Goal: Information Seeking & Learning: Learn about a topic

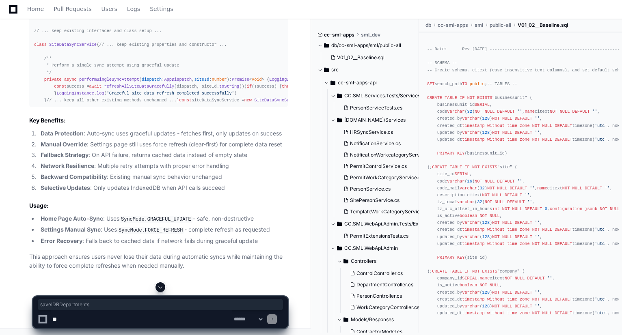
scroll to position [21747, 0]
click at [30, 8] on span "Home" at bounding box center [35, 8] width 17 height 5
click at [38, 9] on span "Home" at bounding box center [35, 8] width 17 height 5
click at [128, 317] on textarea at bounding box center [141, 320] width 181 height 18
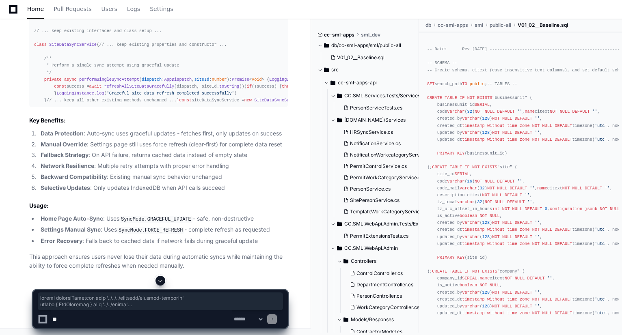
scroll to position [20654, 0]
drag, startPoint x: 34, startPoint y: 52, endPoint x: 75, endPoint y: 81, distance: 50.4
copy div "import loggingInstance from '../../../services/logging-instance' import { AppDi…"
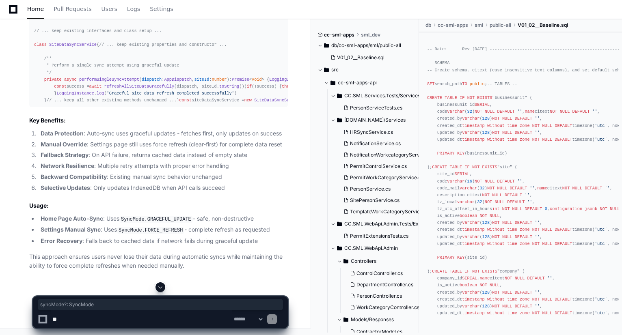
drag, startPoint x: 93, startPoint y: 58, endPoint x: 39, endPoint y: 57, distance: 53.6
copy div "syncMode ?: SyncMode"
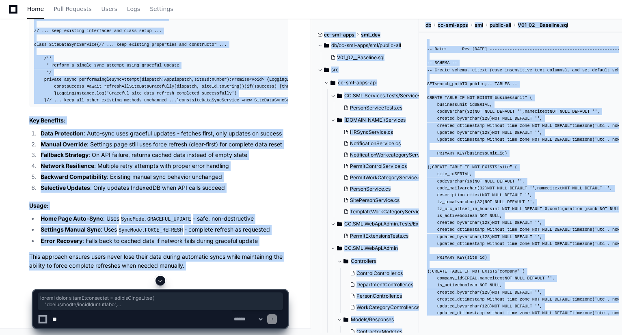
scroll to position [21261, 0]
drag, startPoint x: 33, startPoint y: 31, endPoint x: 73, endPoint y: 175, distance: 148.7
copy div "export const fetchDepartments = createAsyncThunk ( 'departments/fetchDepartment…"
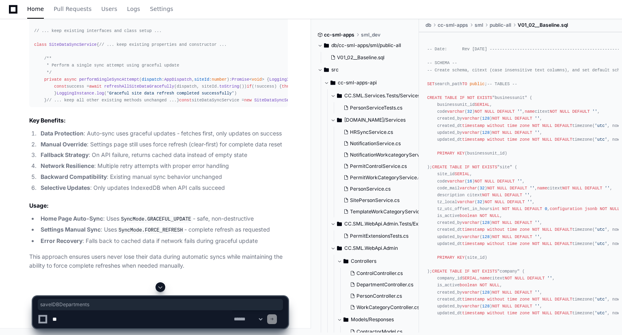
click at [109, 315] on textarea at bounding box center [141, 320] width 181 height 18
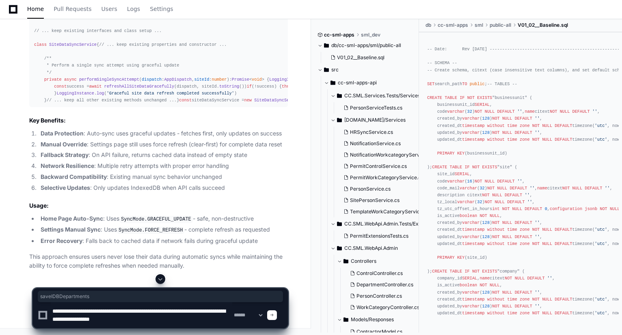
type textarea "**********"
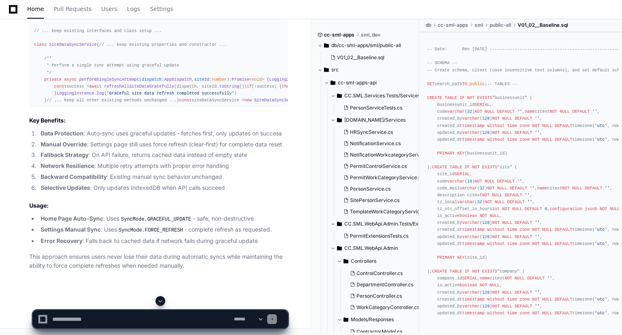
scroll to position [0, 0]
click at [162, 299] on span at bounding box center [160, 301] width 6 height 6
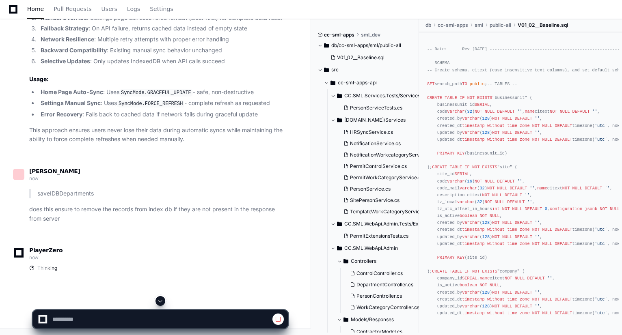
scroll to position [20693, 0]
click at [162, 299] on span at bounding box center [160, 301] width 6 height 6
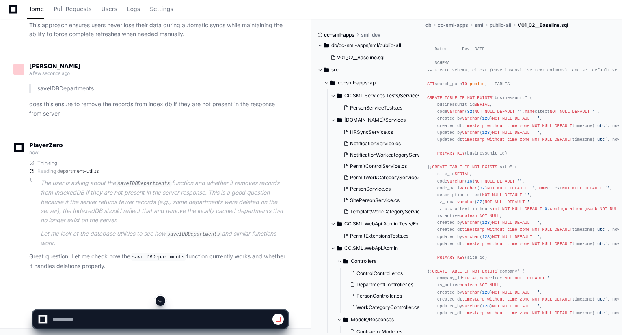
click at [162, 299] on span at bounding box center [160, 301] width 6 height 6
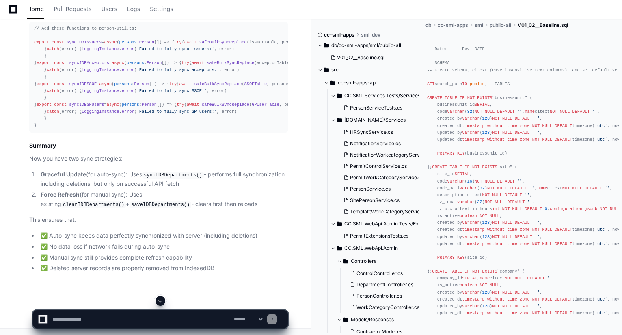
scroll to position [23599, 0]
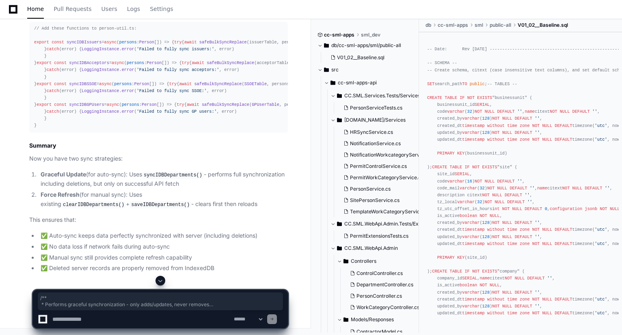
drag, startPoint x: 45, startPoint y: 237, endPoint x: 33, endPoint y: 109, distance: 128.4
click at [95, 318] on textarea at bounding box center [141, 320] width 181 height 18
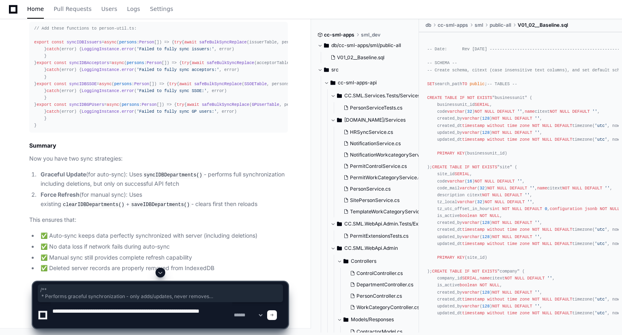
type textarea "**********"
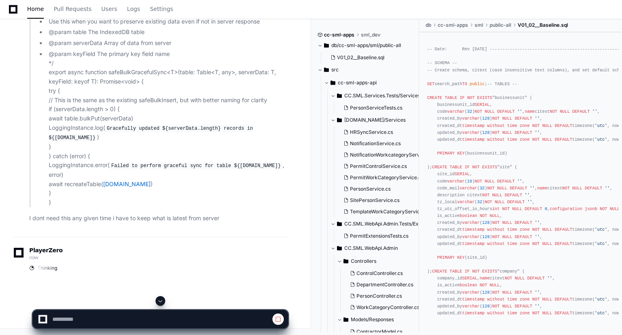
scroll to position [22164, 0]
click at [163, 305] on button at bounding box center [161, 301] width 10 height 10
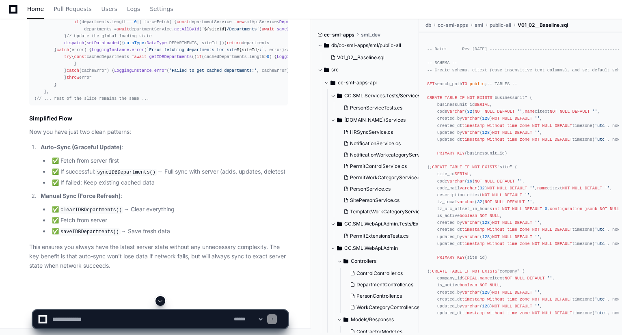
scroll to position [25999, 0]
click at [162, 302] on span at bounding box center [160, 301] width 6 height 6
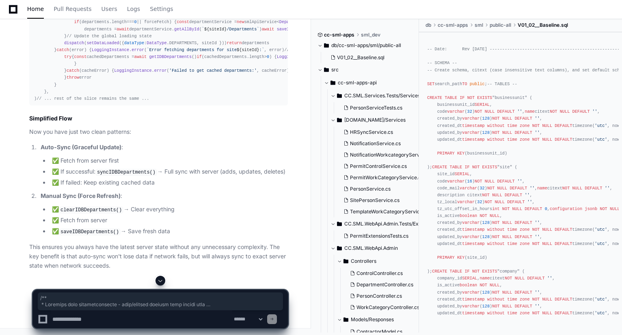
drag, startPoint x: 32, startPoint y: 48, endPoint x: 65, endPoint y: 267, distance: 220.8
copy div "/** * Performs full synchronization - adds/updates records from server data * a…"
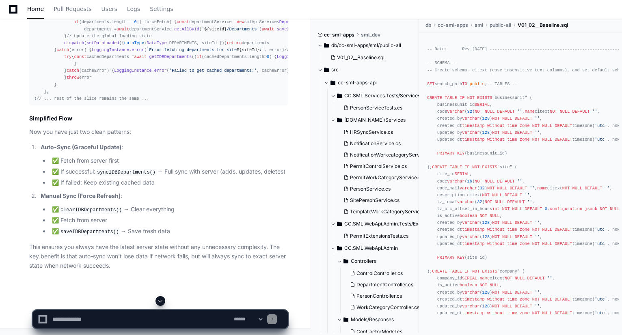
scroll to position [25912, 0]
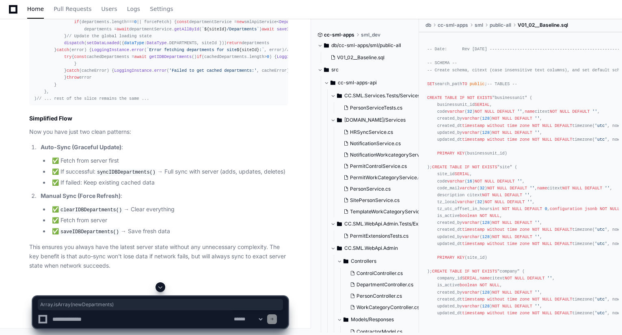
drag, startPoint x: 121, startPoint y: 197, endPoint x: 188, endPoint y: 198, distance: 66.6
copy div "Array . isArray (newDepartments)"
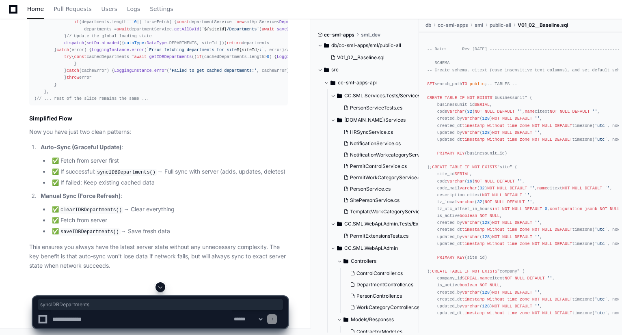
copy span "syncIDBDepartments"
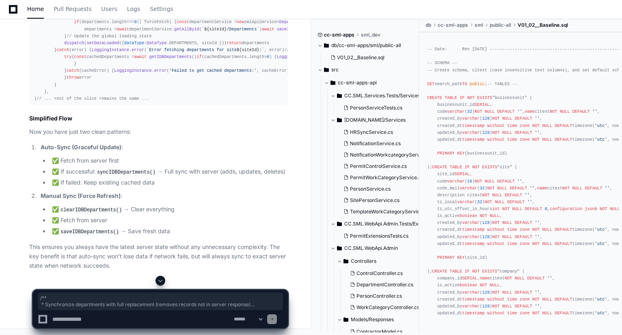
drag, startPoint x: 31, startPoint y: 103, endPoint x: 45, endPoint y: 173, distance: 72.1
copy div "/** * Synchronize departments with full replacement (removes records not in ser…"
click at [153, 261] on p "This ensures you always have the latest server state without any unnecessary co…" at bounding box center [158, 257] width 259 height 28
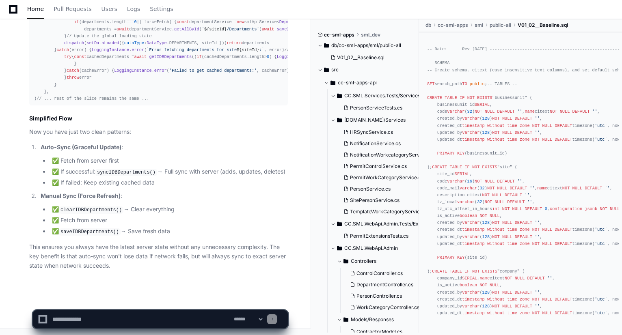
click at [137, 315] on textarea at bounding box center [141, 320] width 181 height 18
click at [83, 319] on textarea at bounding box center [141, 320] width 181 height 18
click at [184, 326] on textarea at bounding box center [141, 320] width 181 height 18
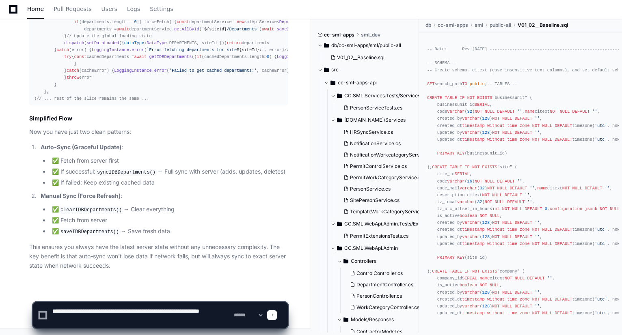
type textarea "**********"
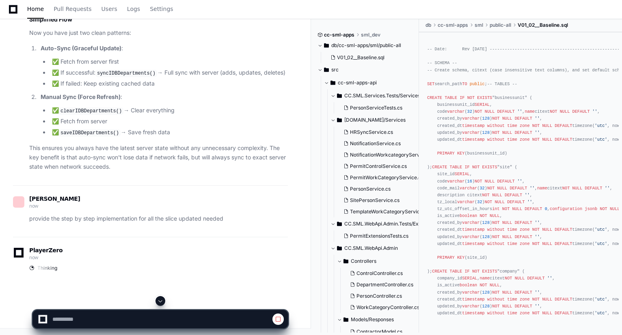
scroll to position [24715, 0]
click at [161, 304] on span at bounding box center [160, 301] width 6 height 6
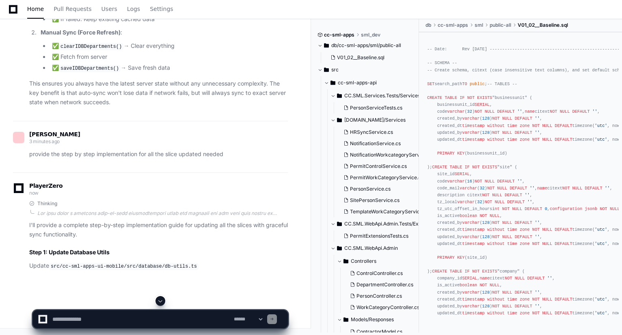
click at [161, 304] on span at bounding box center [160, 301] width 6 height 6
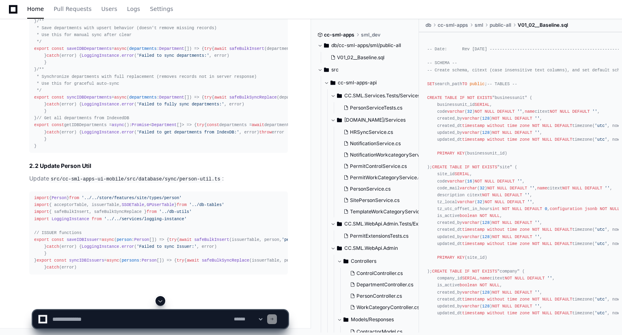
scroll to position [26648, 0]
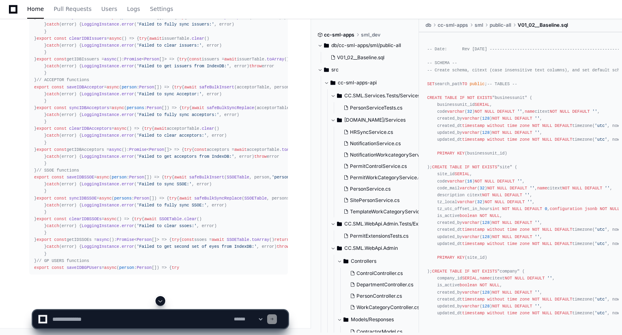
click at [162, 298] on span at bounding box center [160, 301] width 6 height 6
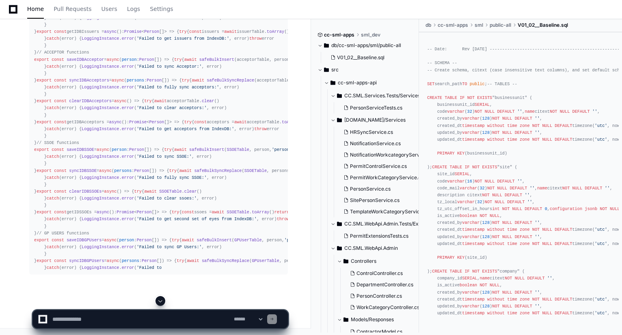
scroll to position [28017, 0]
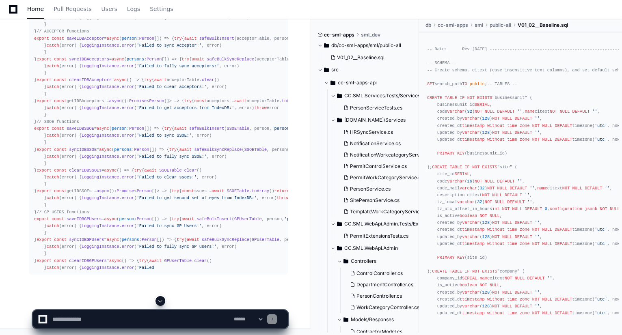
click at [162, 298] on span at bounding box center [160, 301] width 6 height 6
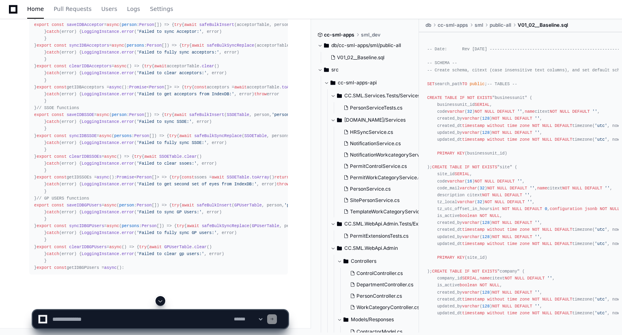
scroll to position [28149, 0]
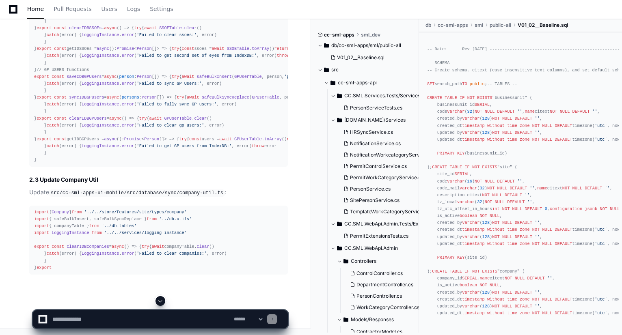
click at [162, 298] on span at bounding box center [160, 301] width 6 height 6
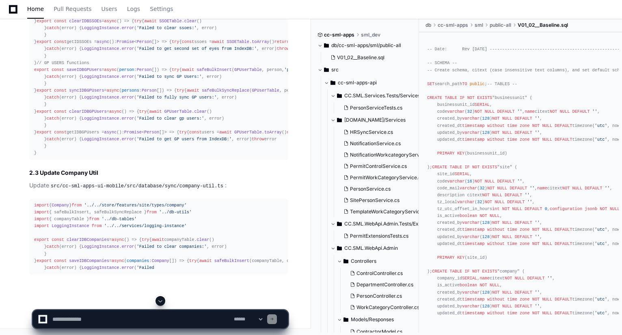
scroll to position [28375, 0]
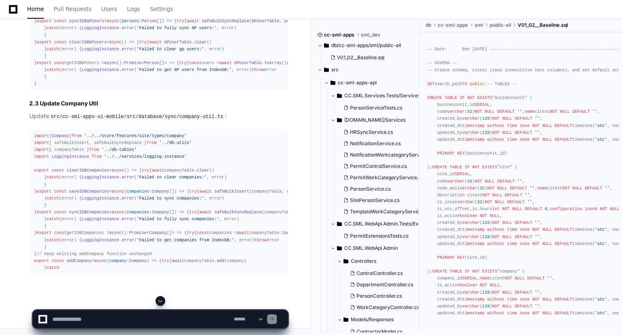
click at [162, 298] on span at bounding box center [160, 301] width 6 height 6
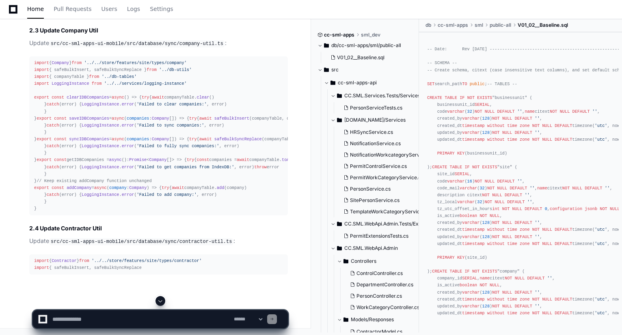
click at [162, 298] on span at bounding box center [160, 301] width 6 height 6
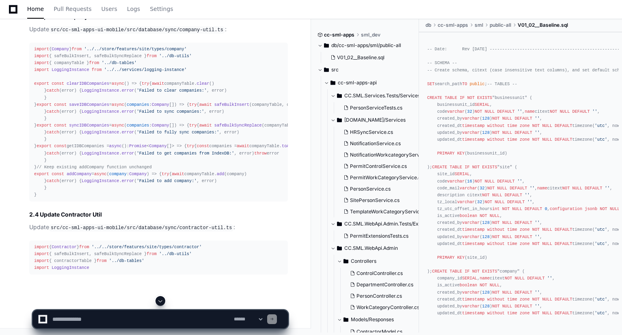
scroll to position [28664, 0]
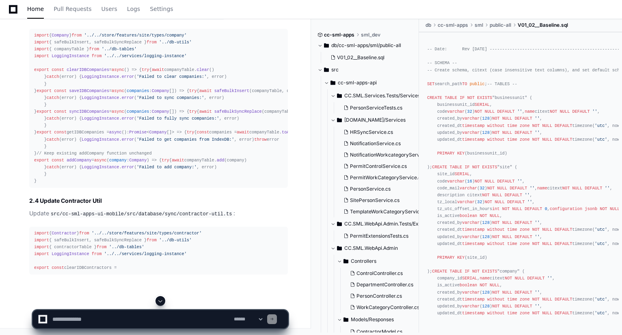
click at [162, 298] on span at bounding box center [160, 301] width 6 height 6
click at [162, 298] on app-app-chat-input "**********" at bounding box center [160, 312] width 256 height 32
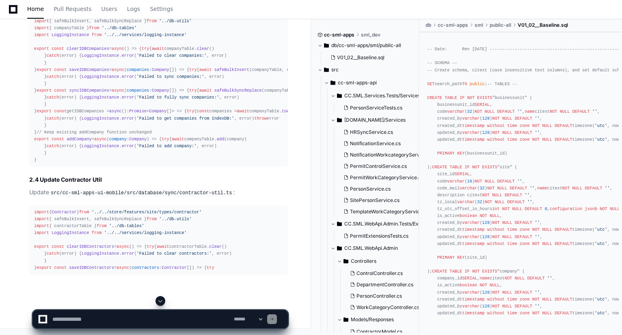
click at [162, 298] on span at bounding box center [160, 301] width 6 height 6
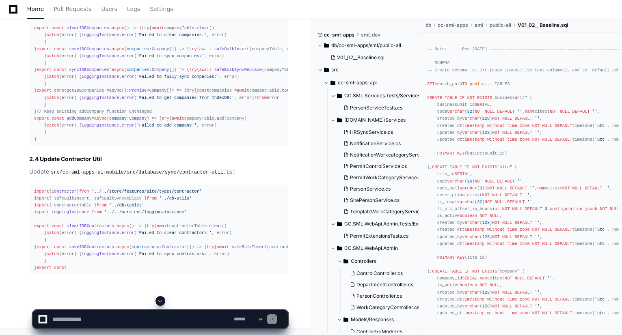
click at [162, 298] on span at bounding box center [160, 301] width 6 height 6
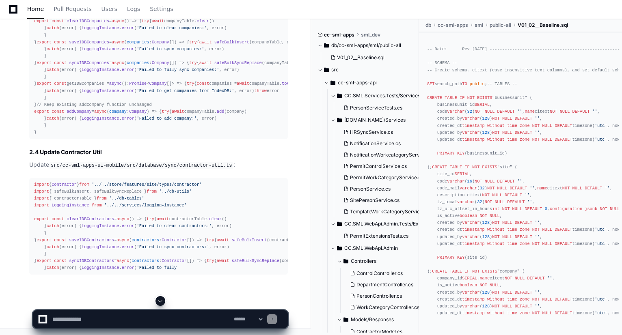
click at [162, 298] on span at bounding box center [160, 301] width 6 height 6
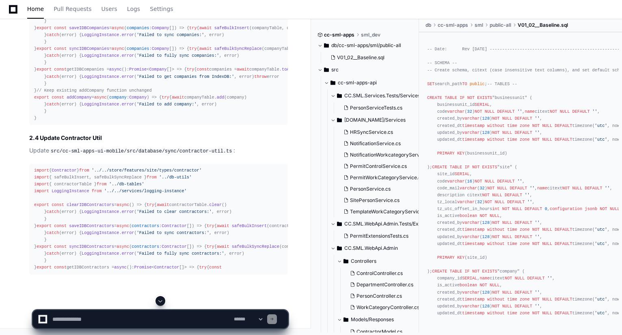
click at [162, 298] on span at bounding box center [160, 301] width 6 height 6
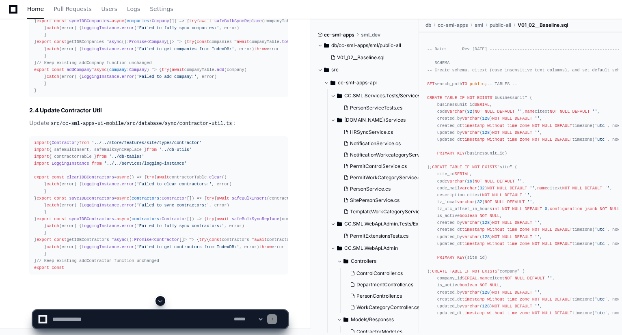
click at [162, 298] on span at bounding box center [160, 301] width 6 height 6
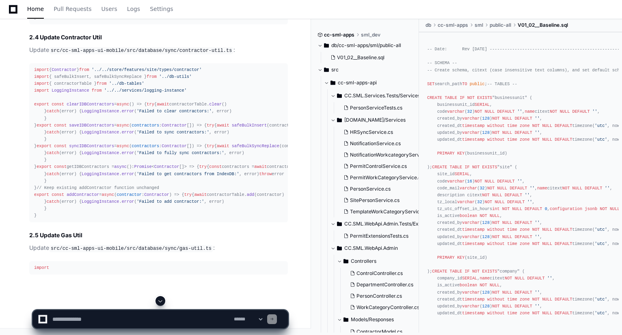
click at [162, 298] on span at bounding box center [160, 301] width 6 height 6
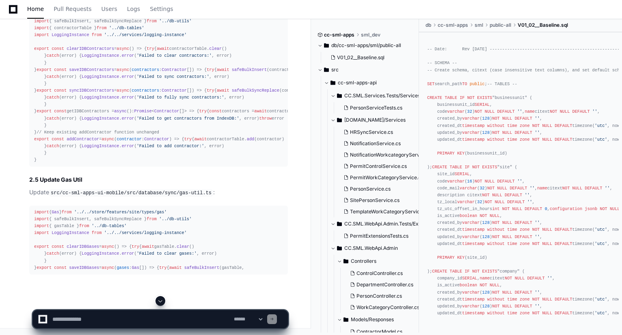
click at [162, 298] on span at bounding box center [160, 301] width 6 height 6
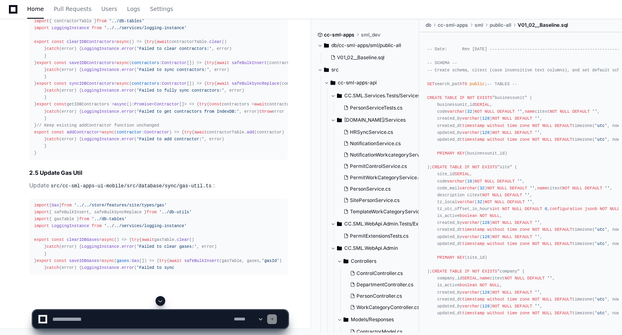
scroll to position [29133, 0]
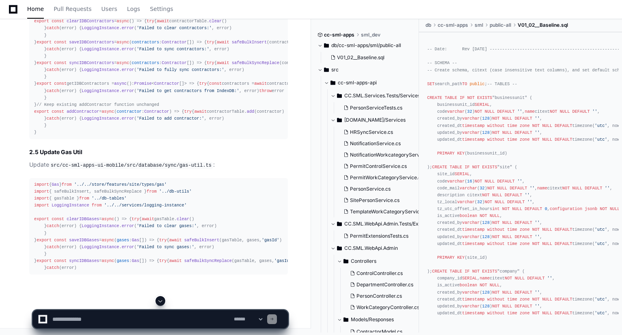
click at [162, 298] on span at bounding box center [160, 301] width 6 height 6
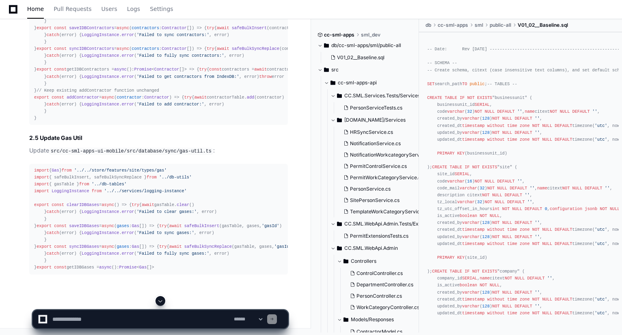
click at [162, 298] on span at bounding box center [160, 301] width 6 height 6
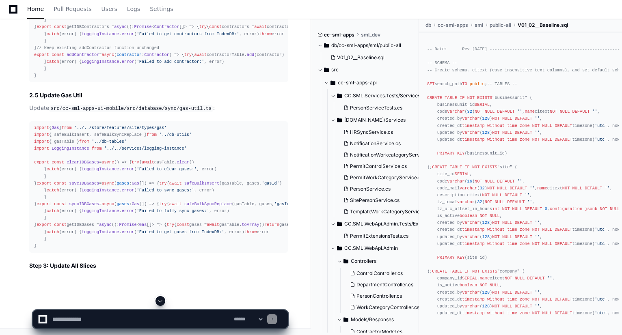
click at [162, 298] on span at bounding box center [160, 301] width 6 height 6
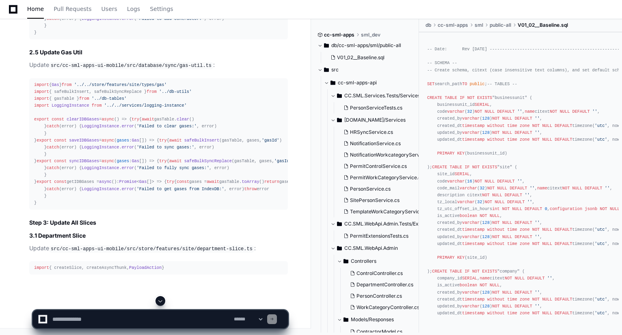
scroll to position [29351, 0]
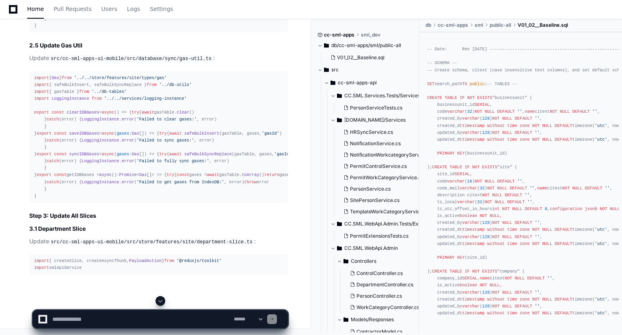
click at [162, 298] on app-app-chat-input "**********" at bounding box center [160, 312] width 256 height 32
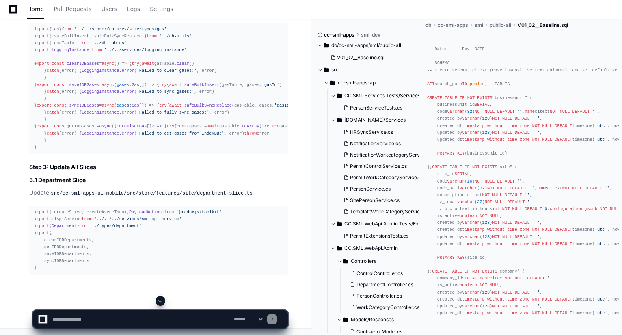
click at [162, 298] on span at bounding box center [160, 301] width 6 height 6
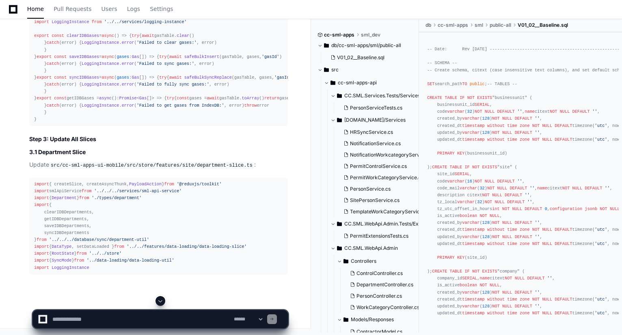
click at [162, 298] on span at bounding box center [160, 301] width 6 height 6
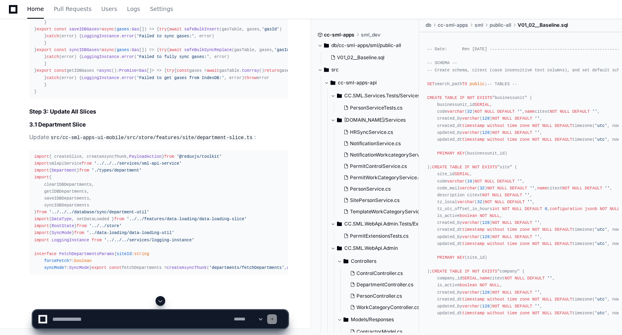
click at [162, 298] on span at bounding box center [160, 301] width 6 height 6
click at [162, 298] on app-app-chat-input "**********" at bounding box center [160, 312] width 256 height 32
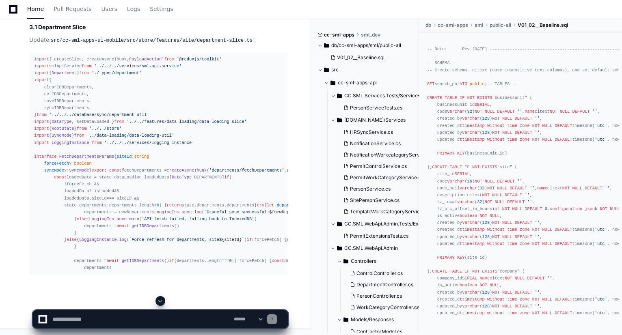
click at [162, 298] on span at bounding box center [160, 301] width 6 height 6
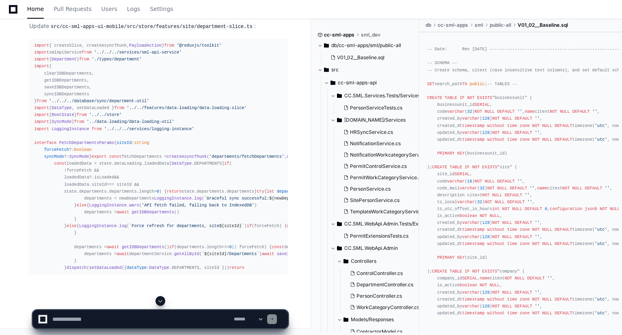
scroll to position [29789, 0]
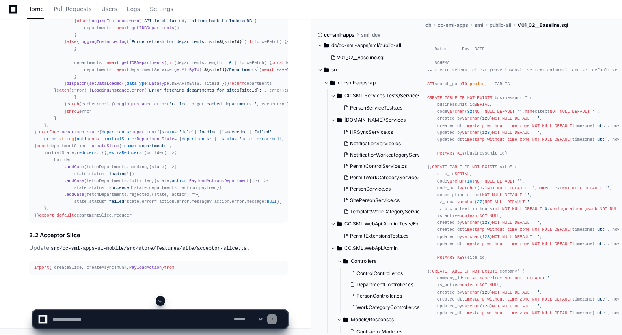
click at [162, 298] on span at bounding box center [160, 301] width 6 height 6
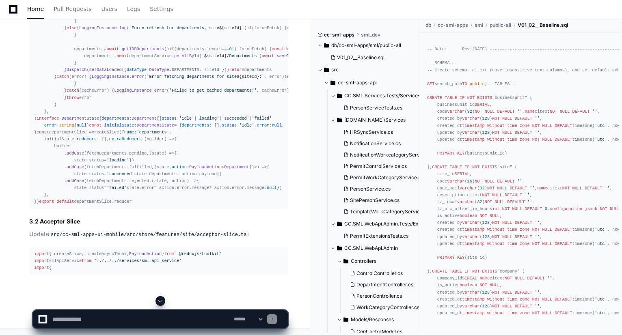
click at [162, 298] on span at bounding box center [160, 301] width 6 height 6
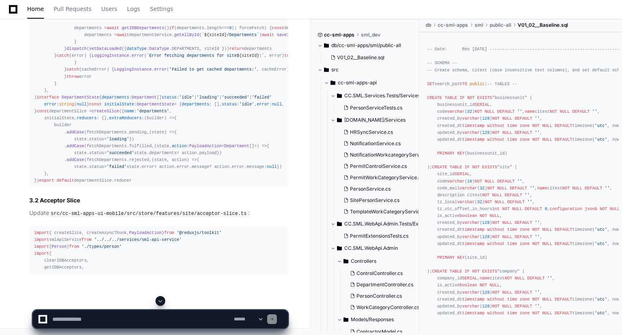
scroll to position [30259, 0]
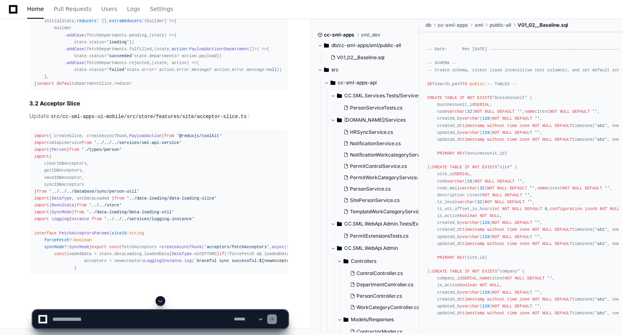
click at [162, 298] on span at bounding box center [160, 301] width 6 height 6
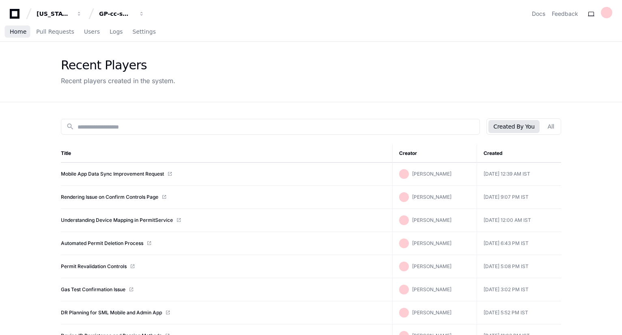
click at [18, 33] on span "Home" at bounding box center [18, 31] width 17 height 5
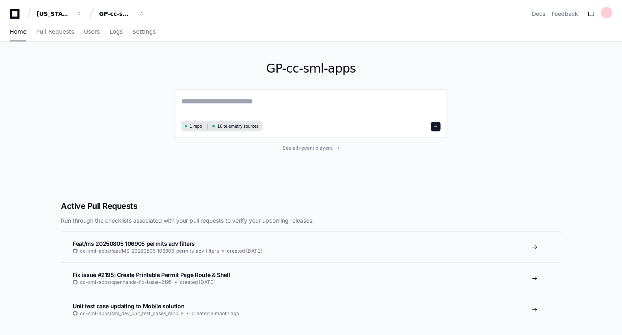
click at [310, 109] on textarea at bounding box center [310, 107] width 259 height 23
click at [299, 97] on textarea "**********" at bounding box center [310, 107] width 259 height 22
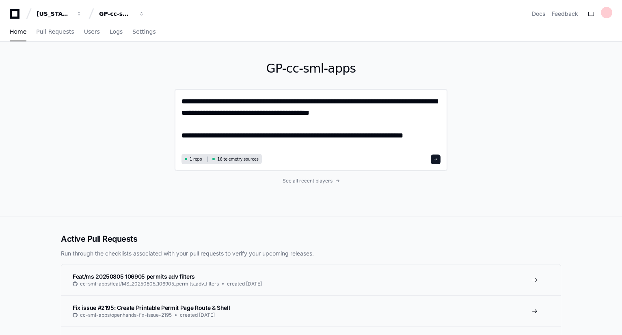
type textarea "**********"
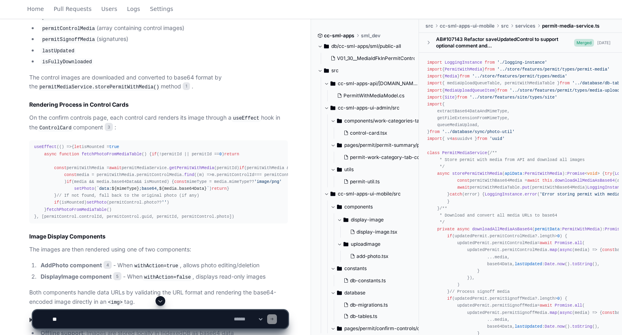
scroll to position [539, 0]
click at [114, 156] on span "fetchPhotoFromMediaTable" at bounding box center [112, 154] width 60 height 5
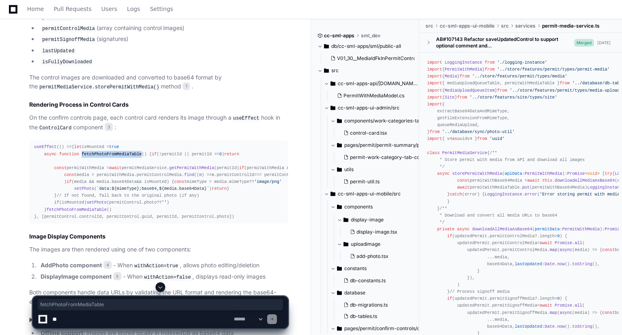
click at [114, 156] on span "fetchPhotoFromMediaTable" at bounding box center [112, 154] width 60 height 5
copy span "fetchPhotoFromMediaTable"
click at [350, 278] on div "db-constants.ts" at bounding box center [362, 281] width 45 height 6
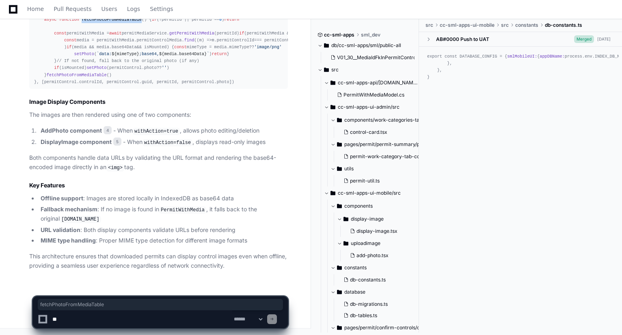
scroll to position [752, 0]
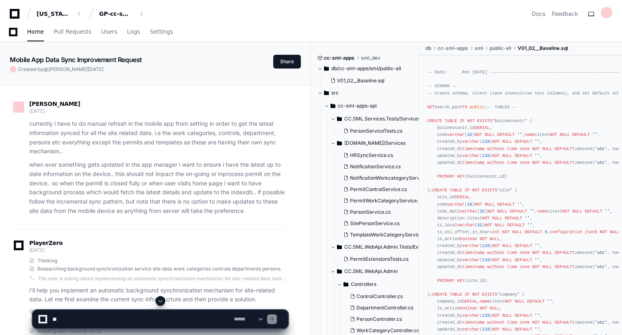
scroll to position [30717, 0]
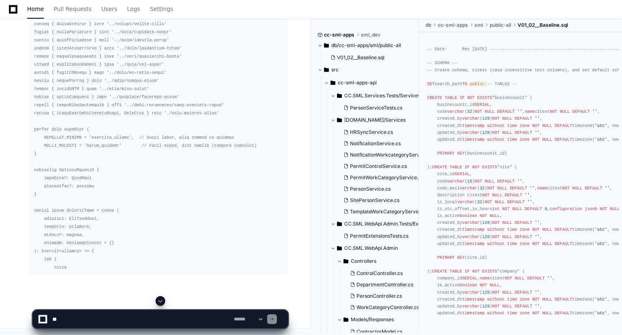
click at [162, 302] on span at bounding box center [160, 301] width 6 height 6
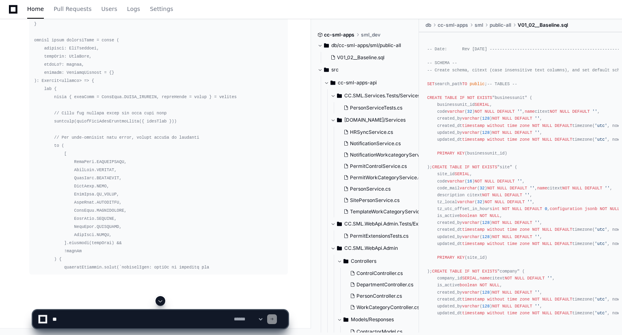
scroll to position [38389, 0]
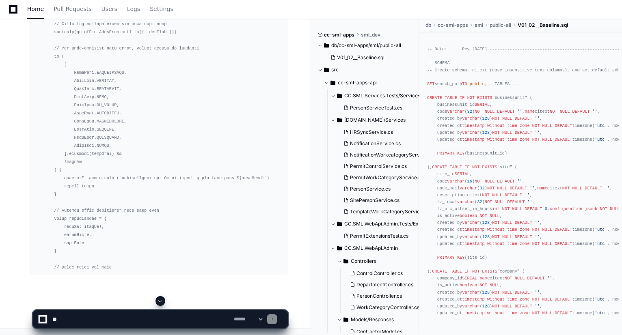
click at [162, 302] on span at bounding box center [160, 301] width 6 height 6
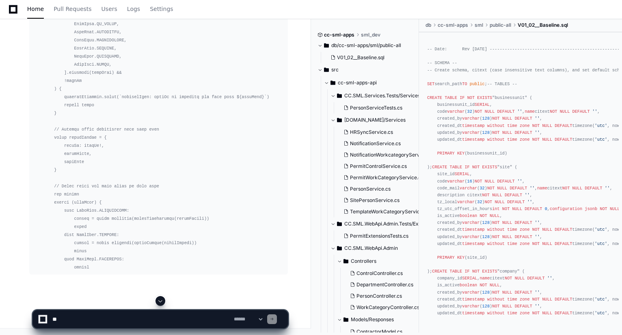
scroll to position [38648, 0]
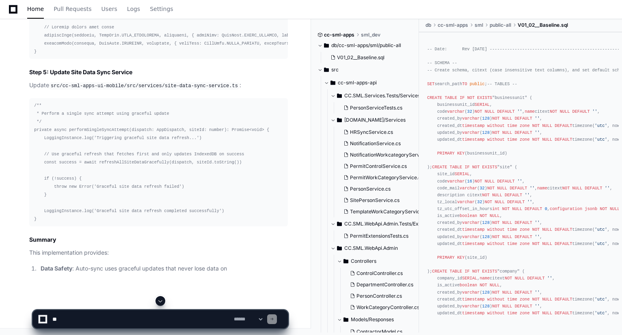
click at [162, 302] on span at bounding box center [160, 301] width 6 height 6
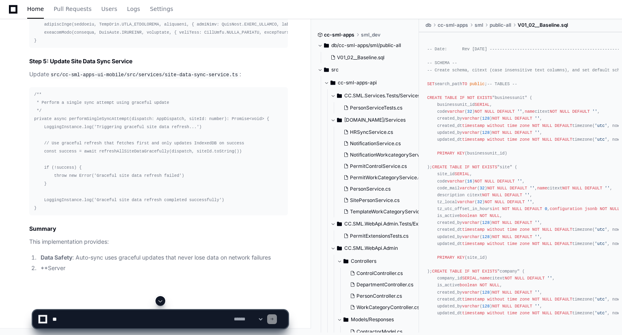
scroll to position [39583, 0]
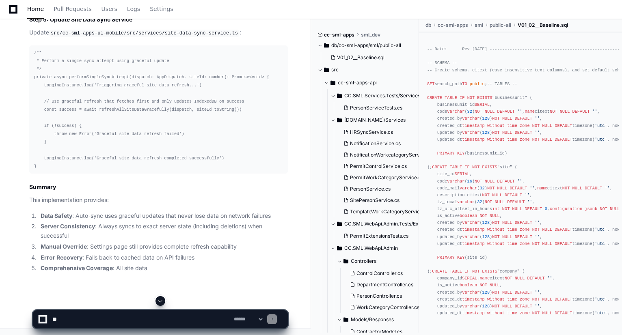
click at [162, 302] on span at bounding box center [160, 301] width 6 height 6
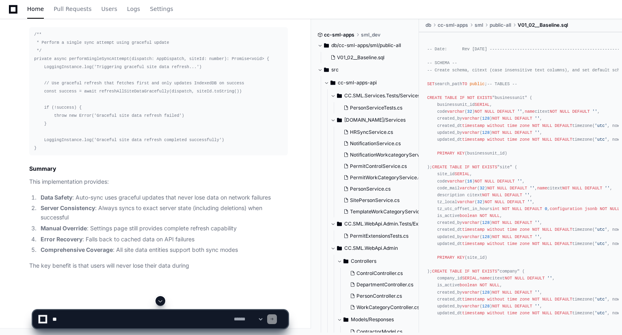
scroll to position [39843, 0]
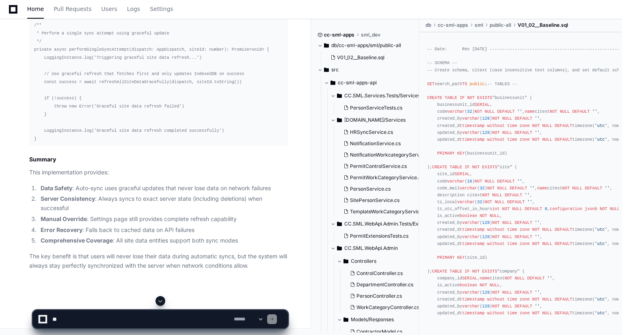
click at [162, 302] on span at bounding box center [160, 301] width 6 height 6
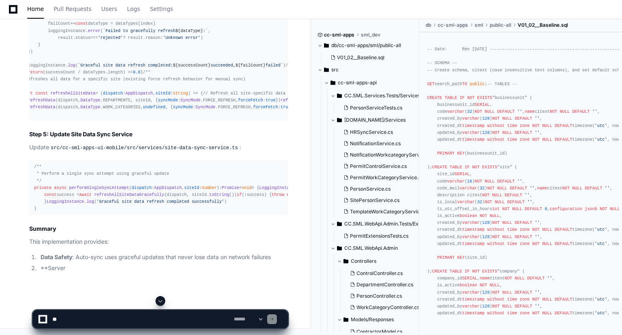
scroll to position [27466, 0]
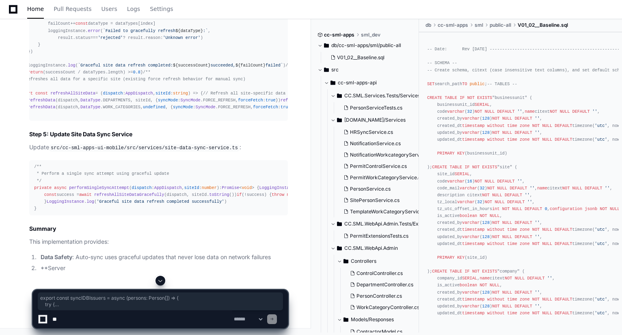
drag, startPoint x: 38, startPoint y: 178, endPoint x: 32, endPoint y: 139, distance: 39.8
copy div "export const syncIDBIssuers = async ( persons : Person [] ) => { try { await sa…"
drag, startPoint x: 41, startPoint y: 229, endPoint x: 28, endPoint y: 187, distance: 43.4
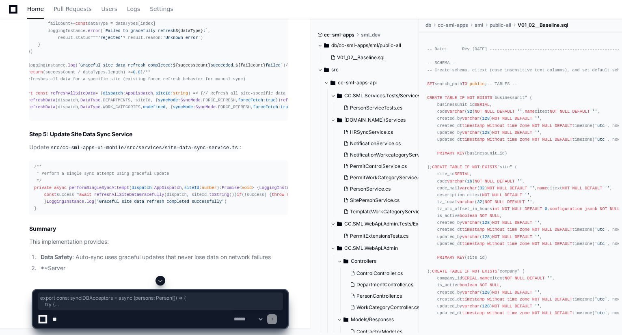
copy div "export const syncIDBAcceptors = async ( persons : Person [] ) => { try { await …"
drag, startPoint x: 37, startPoint y: 238, endPoint x: 33, endPoint y: 197, distance: 40.4
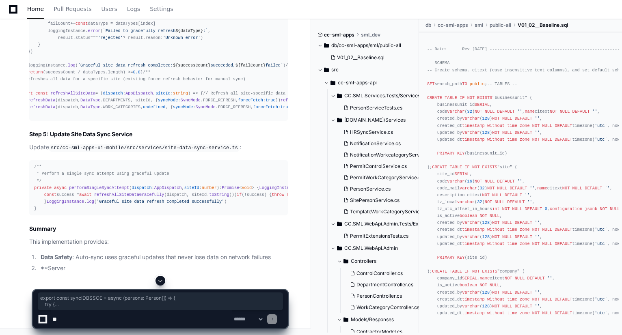
copy div "export const syncIDBSSOE = async ( persons : Person [] ) => { try { await safeB…"
drag, startPoint x: 43, startPoint y: 215, endPoint x: 24, endPoint y: 176, distance: 43.4
copy div "export const syncIDBGPUsers = async ( persons : Person [] ) => { try { await sa…"
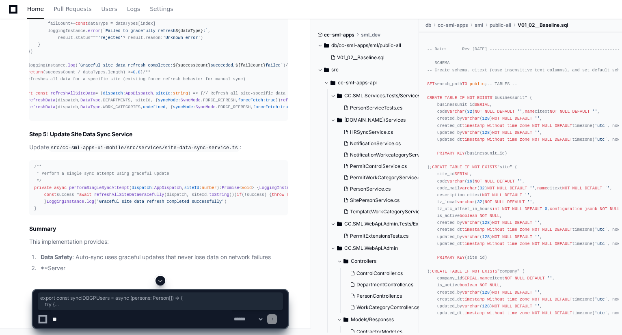
scroll to position [28530, 0]
drag, startPoint x: 39, startPoint y: 214, endPoint x: 30, endPoint y: 171, distance: 43.5
copy div "export const syncIDBCompanies = async ( companies : Company [] ) => { try { awa…"
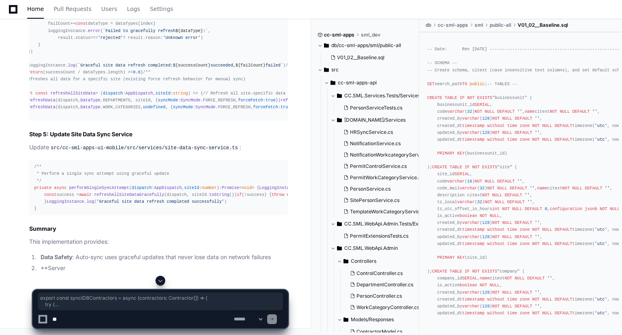
drag, startPoint x: 46, startPoint y: 226, endPoint x: 22, endPoint y: 187, distance: 45.5
copy div "export const syncIDBContractors = async ( contractors : Contractor [] ) => { tr…"
drag, startPoint x: 41, startPoint y: 233, endPoint x: 31, endPoint y: 192, distance: 42.0
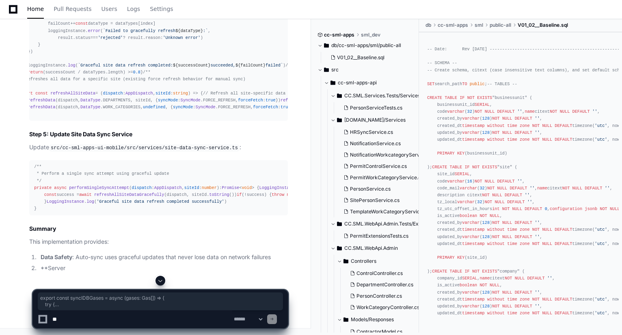
copy div "export const syncIDBGases = async ( gases : Gas [] ) => { try { await safeBulkS…"
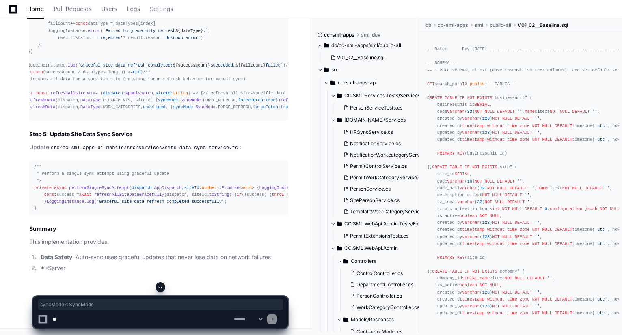
drag, startPoint x: 91, startPoint y: 164, endPoint x: 42, endPoint y: 165, distance: 49.2
copy div "syncMode ?: SyncMode"
drag, startPoint x: 128, startPoint y: 67, endPoint x: 204, endPoint y: 66, distance: 76.3
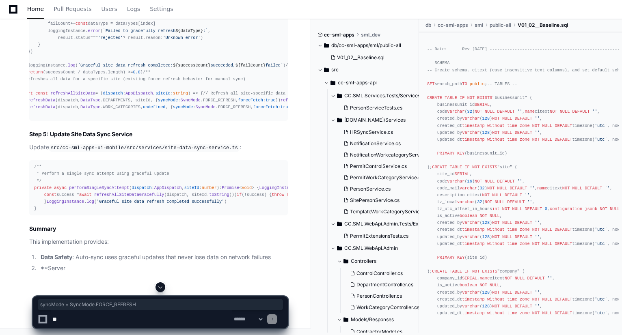
copy div "syncMode = SyncMode . FORCE_REFRESH"
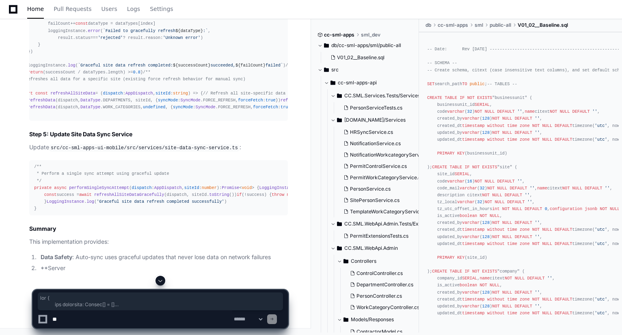
drag, startPoint x: 66, startPoint y: 271, endPoint x: 49, endPoint y: 57, distance: 214.3
copy div "try { let acceptors : Person [] = [] if (syncMode === SyncMode . GRACEFUL_UPDAT…"
drag, startPoint x: 34, startPoint y: 113, endPoint x: 73, endPoint y: 136, distance: 45.0
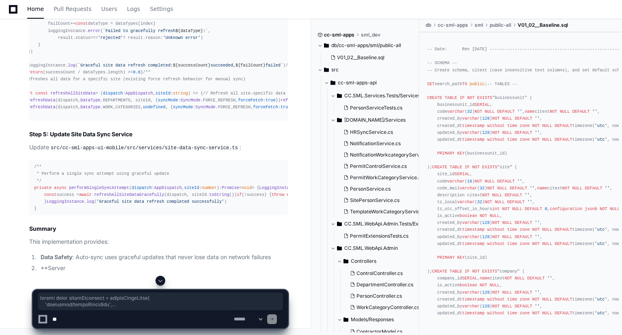
drag, startPoint x: 34, startPoint y: 35, endPoint x: 60, endPoint y: 52, distance: 31.6
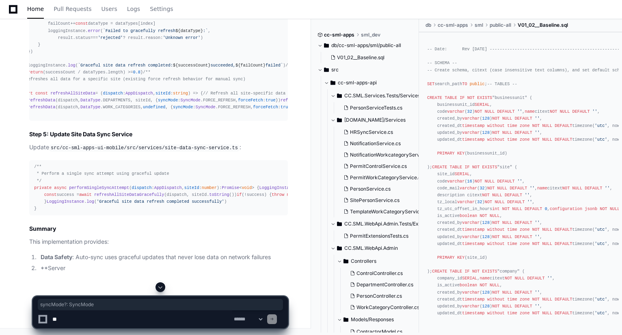
drag, startPoint x: 86, startPoint y: 116, endPoint x: 41, endPoint y: 118, distance: 44.7
drag, startPoint x: 88, startPoint y: 223, endPoint x: 44, endPoint y: 222, distance: 43.9
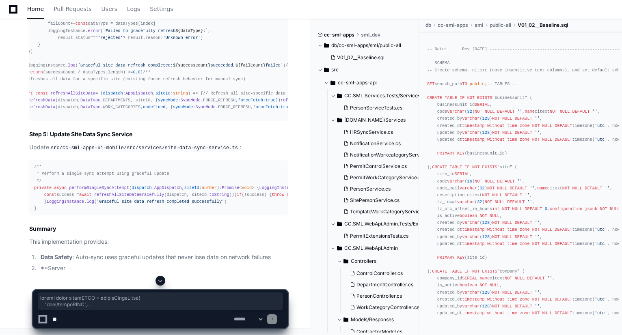
scroll to position [32912, 0]
drag, startPoint x: 33, startPoint y: 56, endPoint x: 49, endPoint y: 38, distance: 23.6
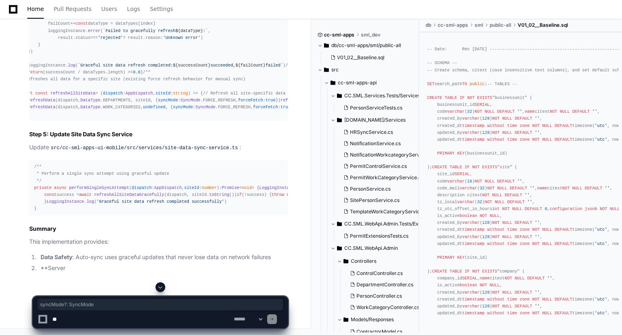
drag, startPoint x: 91, startPoint y: 164, endPoint x: 40, endPoint y: 162, distance: 51.2
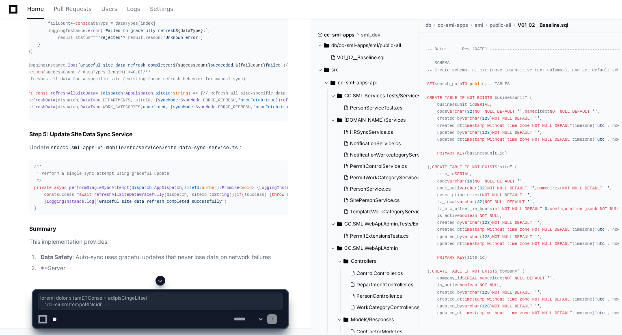
scroll to position [33681, 0]
drag, startPoint x: 34, startPoint y: 59, endPoint x: 62, endPoint y: 122, distance: 68.9
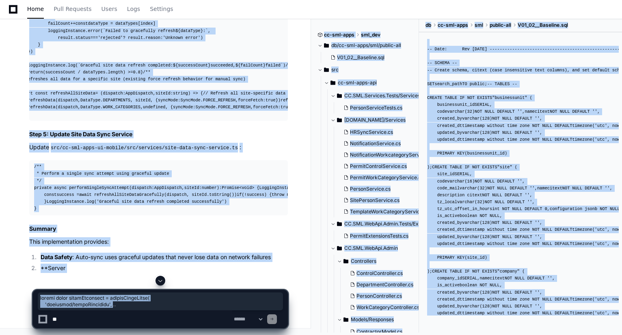
scroll to position [34396, 0]
drag, startPoint x: 33, startPoint y: 51, endPoint x: 59, endPoint y: 264, distance: 214.0
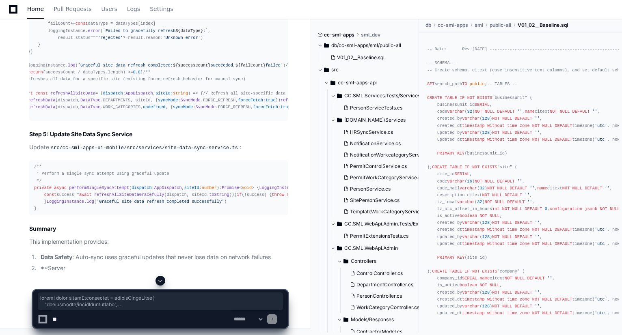
scroll to position [35465, 0]
drag, startPoint x: 33, startPoint y: 134, endPoint x: 56, endPoint y: 136, distance: 22.5
copy div "export const fetchContractors = createAsyncThunk ( 'contractors/fetchContractor…"
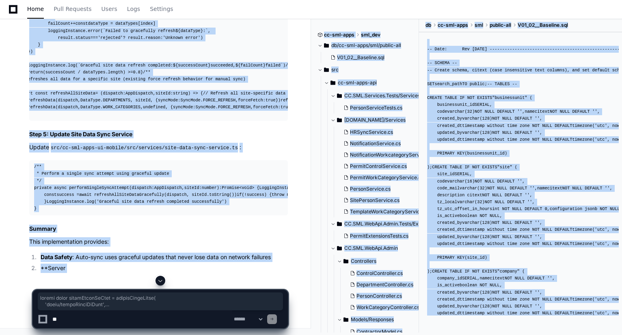
drag, startPoint x: 34, startPoint y: 125, endPoint x: 58, endPoint y: 280, distance: 157.1
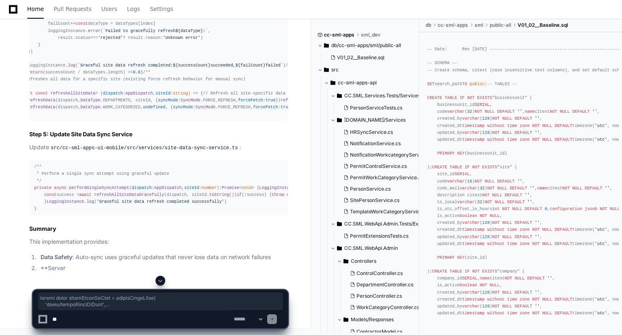
scroll to position [36341, 0]
drag, startPoint x: 34, startPoint y: 179, endPoint x: 49, endPoint y: 194, distance: 21.2
copy div "export const fetchGasesBySite = createAsyncThunk ( 'gases/fetchGasesBySite' , a…"
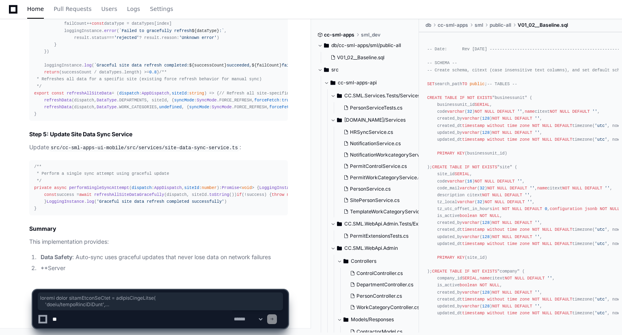
scroll to position [38012, 0]
